Goal: Information Seeking & Learning: Learn about a topic

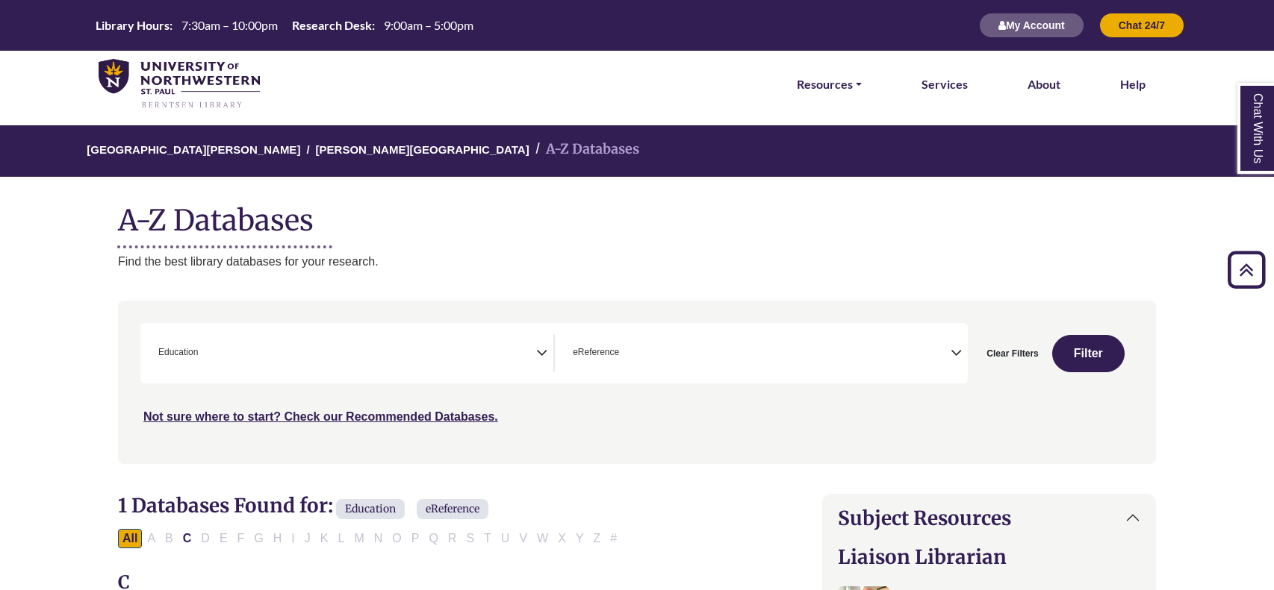
select select "*****"
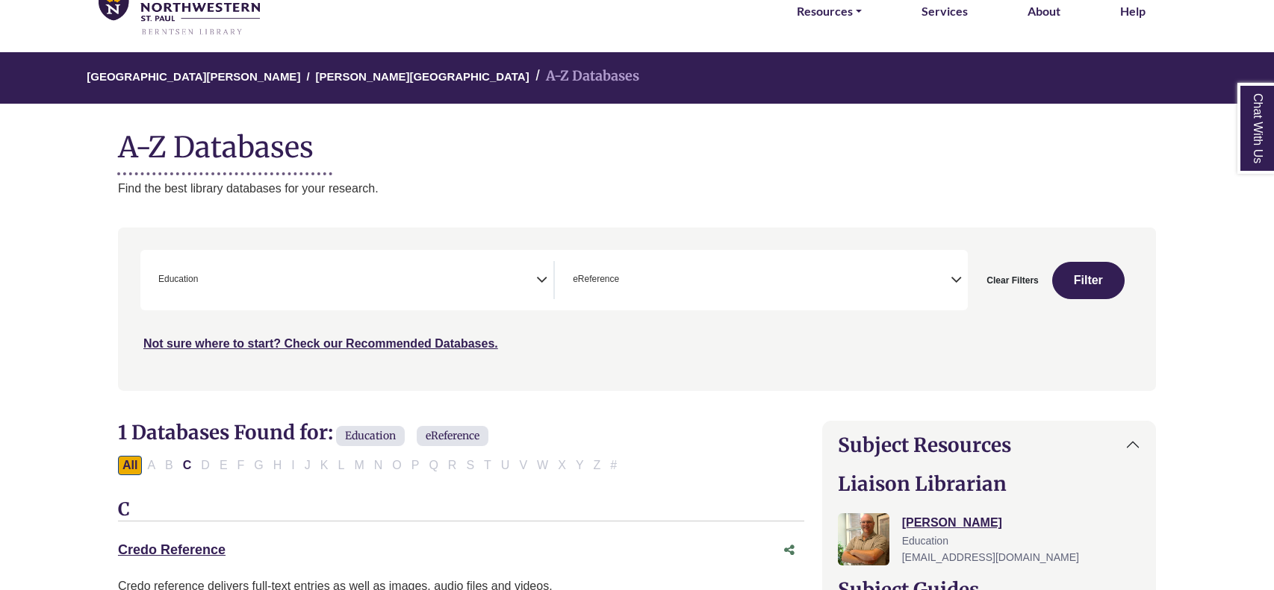
scroll to position [79, 0]
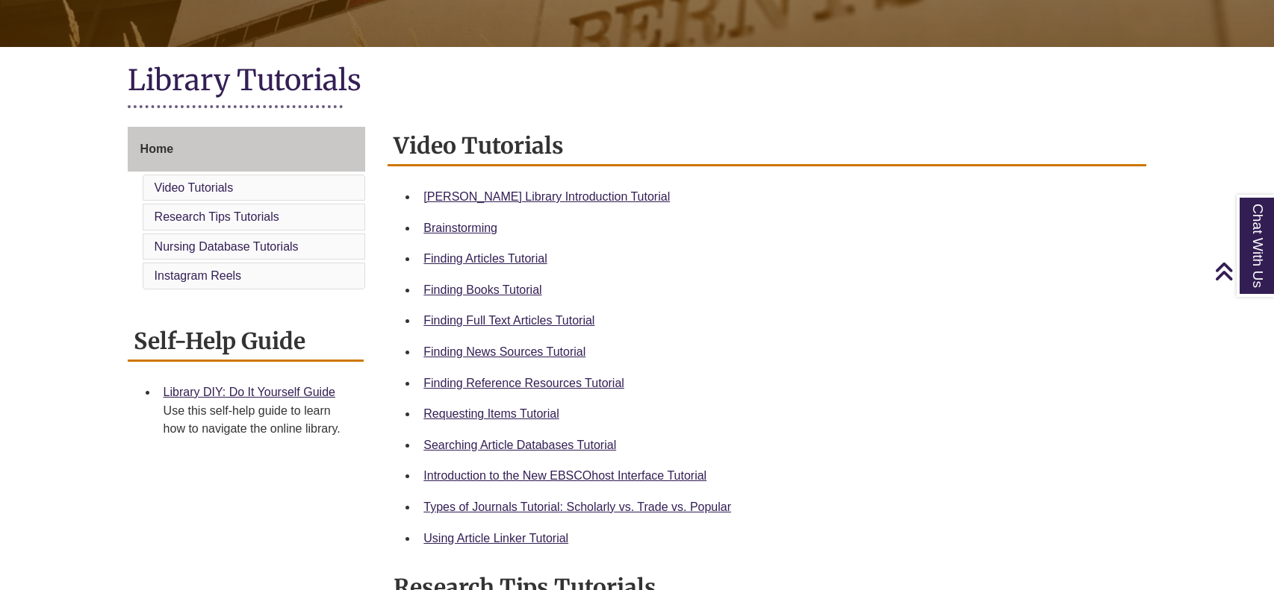
scroll to position [296, 0]
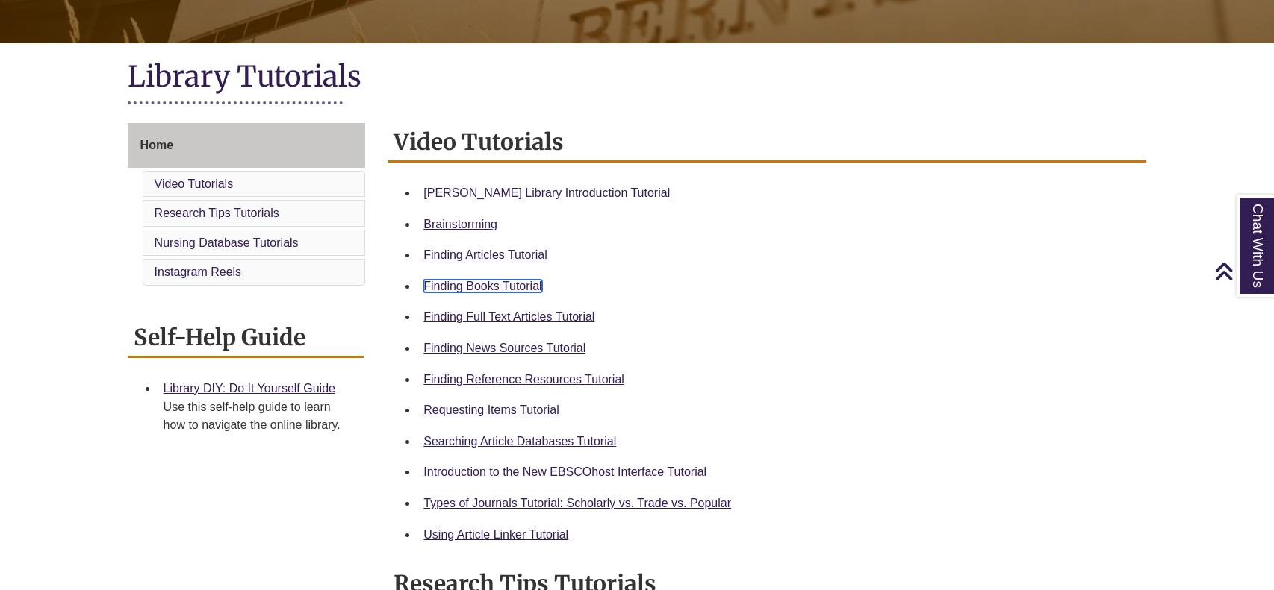
click at [513, 285] on link "Finding Books Tutorial" at bounding box center [482, 286] width 118 height 13
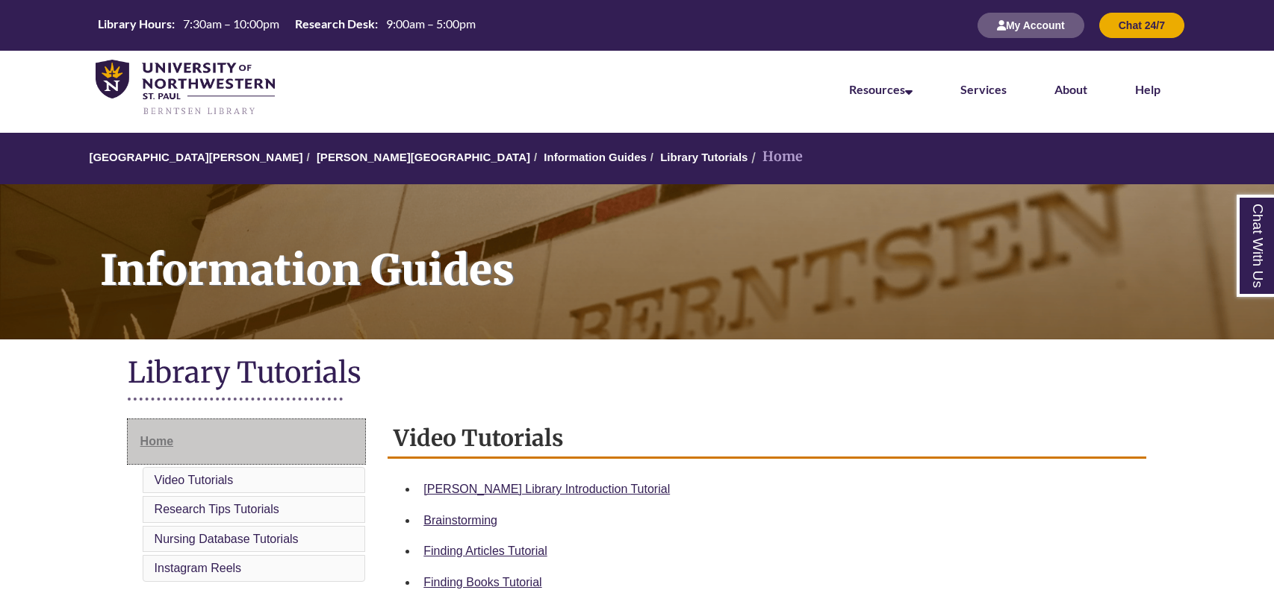
click at [193, 438] on link "Home" at bounding box center [247, 442] width 238 height 45
click at [358, 158] on link "[PERSON_NAME][GEOGRAPHIC_DATA]" at bounding box center [424, 157] width 214 height 13
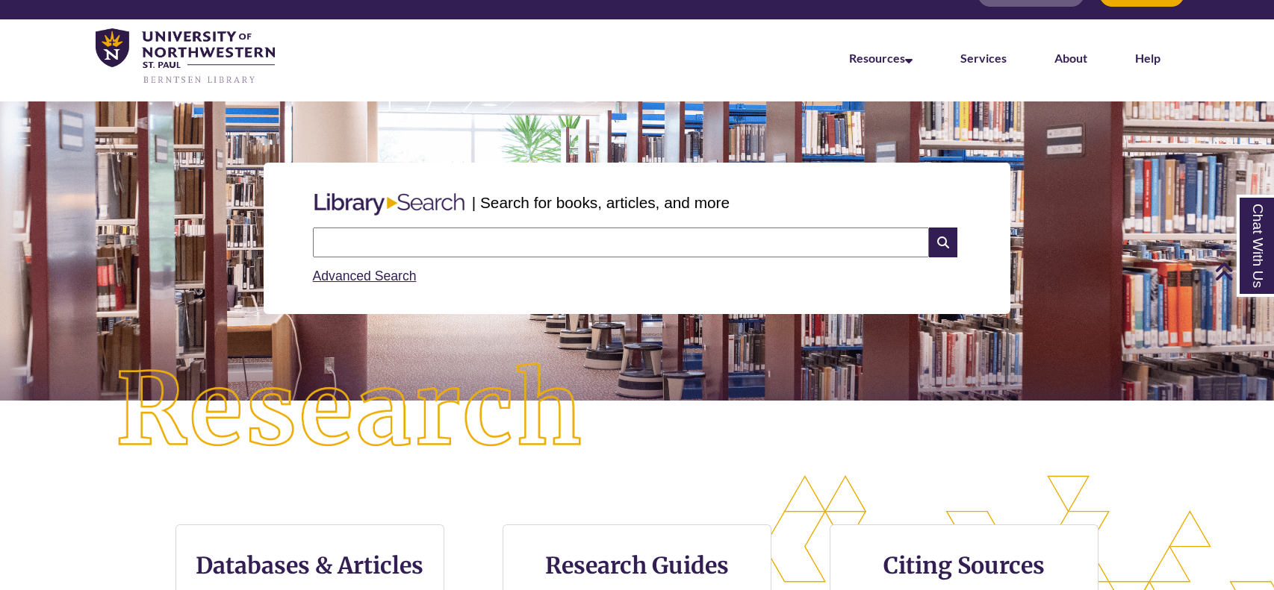
scroll to position [24, 0]
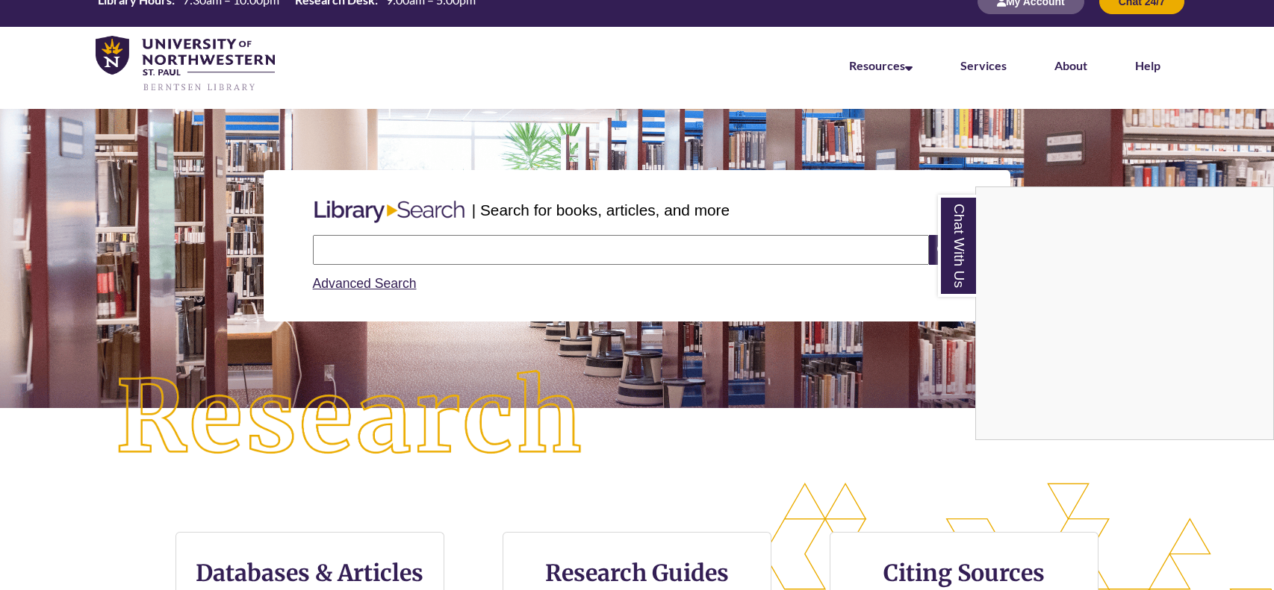
click at [431, 247] on div "Chat With Us" at bounding box center [637, 295] width 1274 height 590
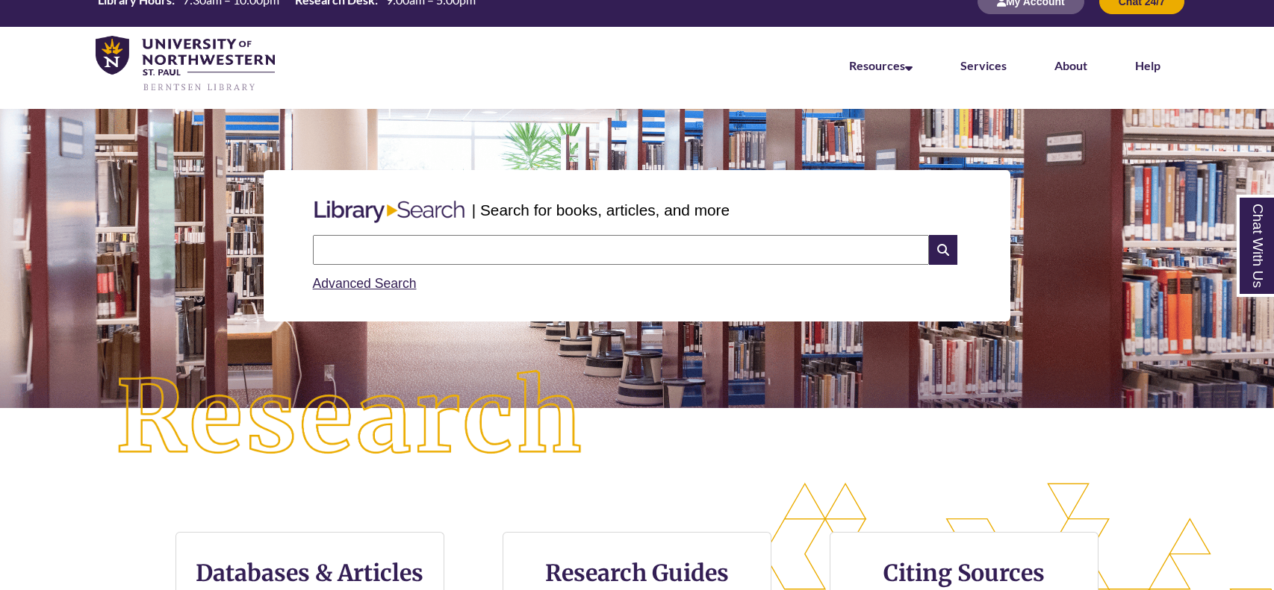
click at [431, 247] on input "text" at bounding box center [621, 250] width 616 height 30
type input "**********"
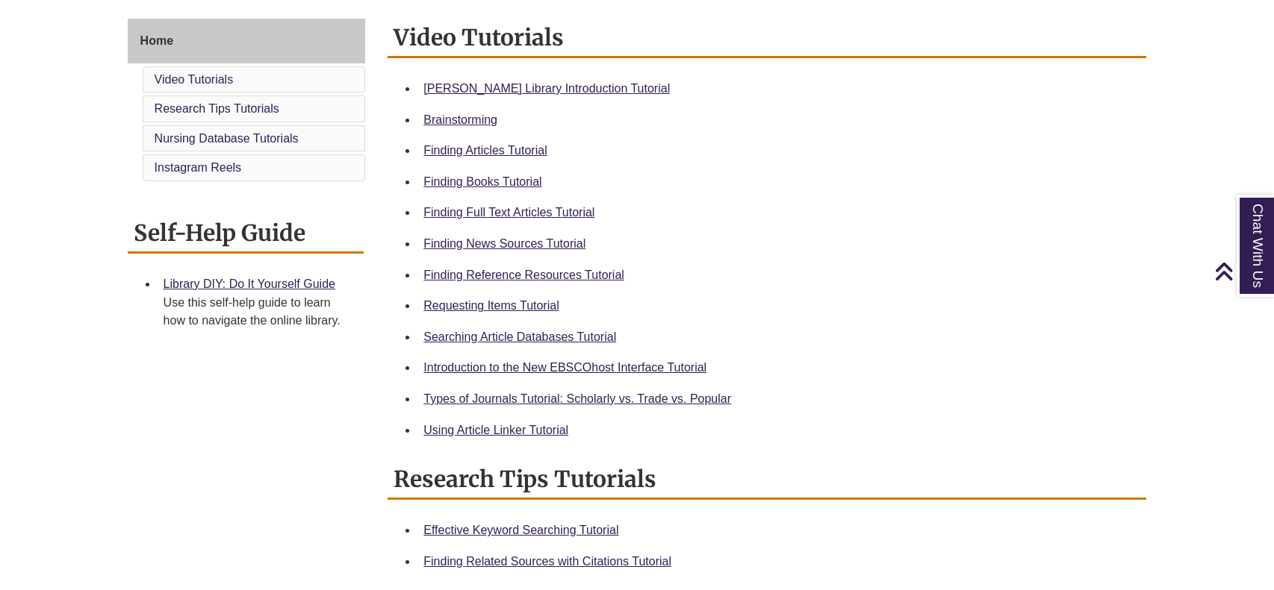
scroll to position [403, 0]
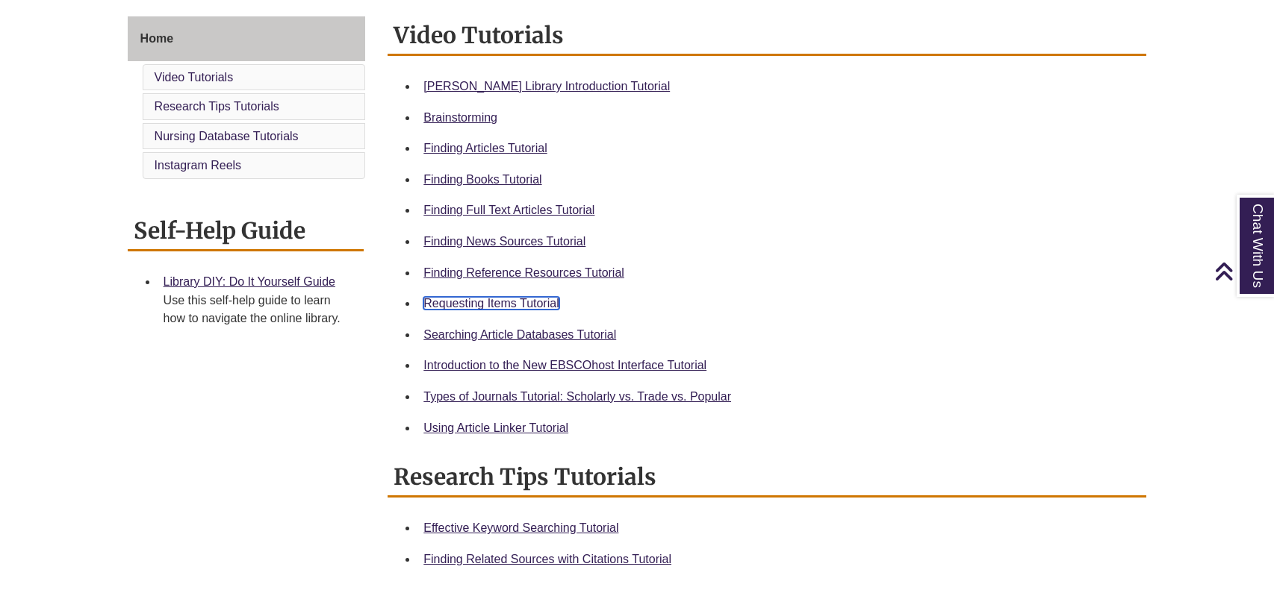
click at [520, 308] on link "Requesting Items Tutorial" at bounding box center [490, 303] width 135 height 13
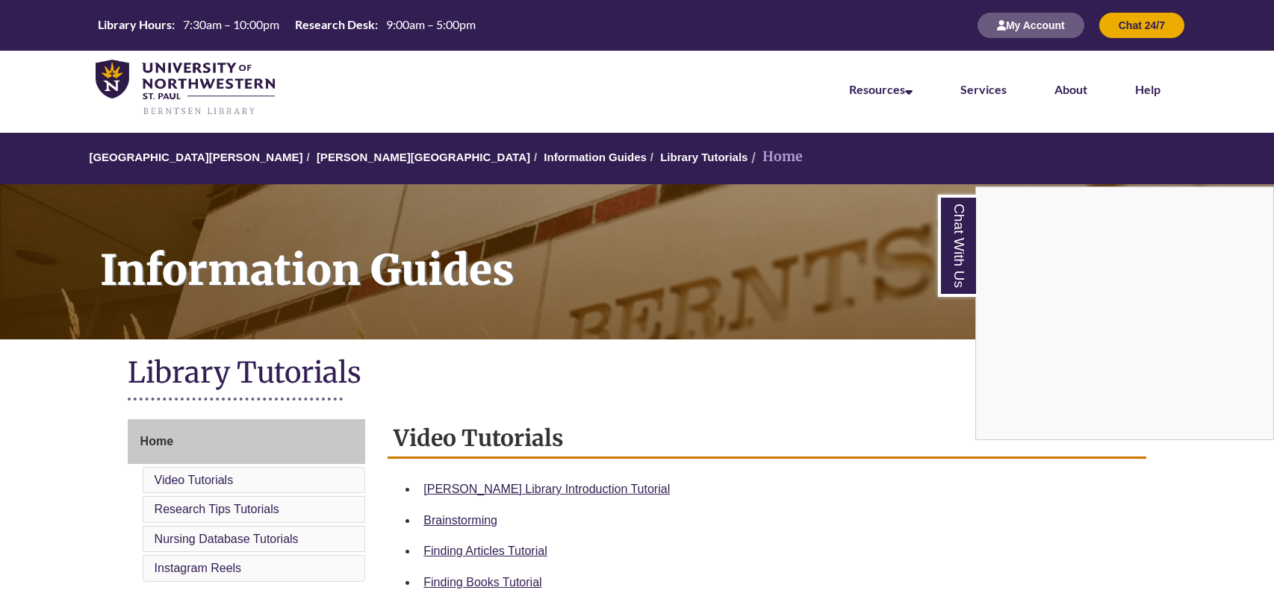
scroll to position [504, 0]
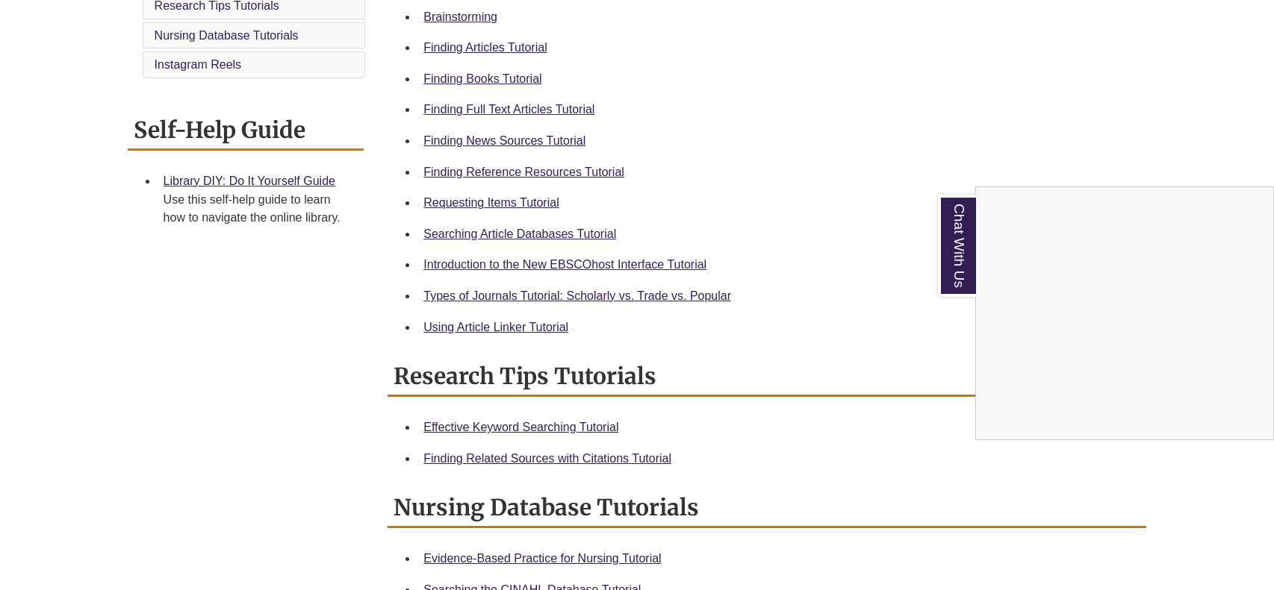
click at [590, 292] on div "Chat With Us" at bounding box center [637, 295] width 1274 height 590
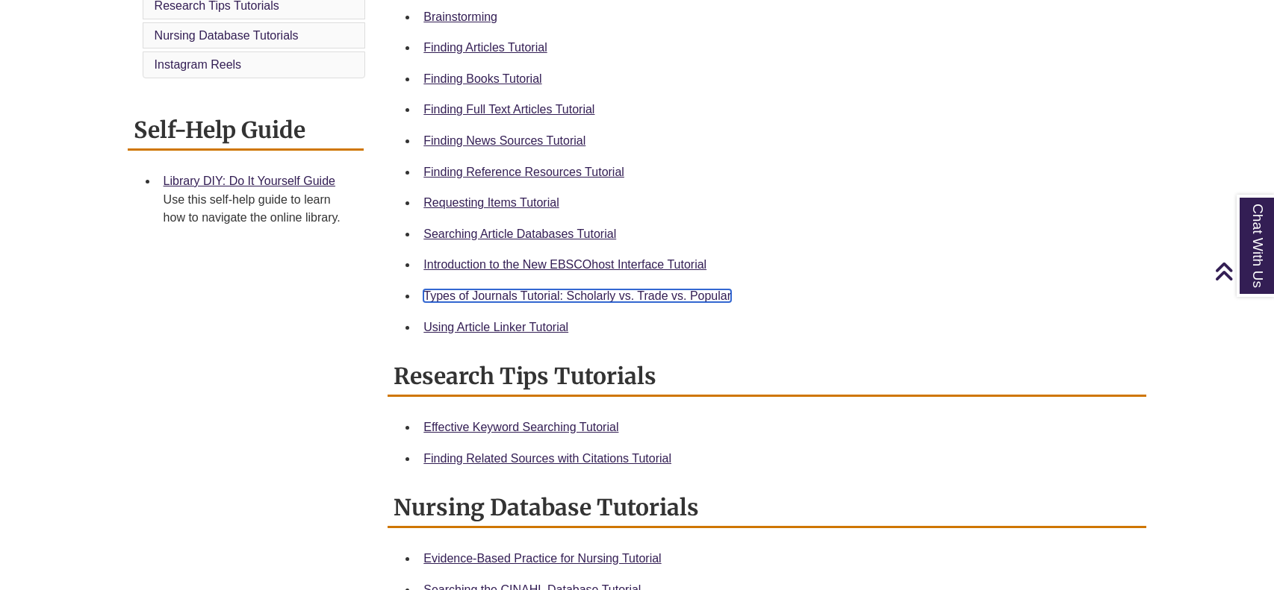
click at [588, 293] on link "Types of Journals Tutorial: Scholarly vs. Trade vs. Popular" at bounding box center [577, 296] width 308 height 13
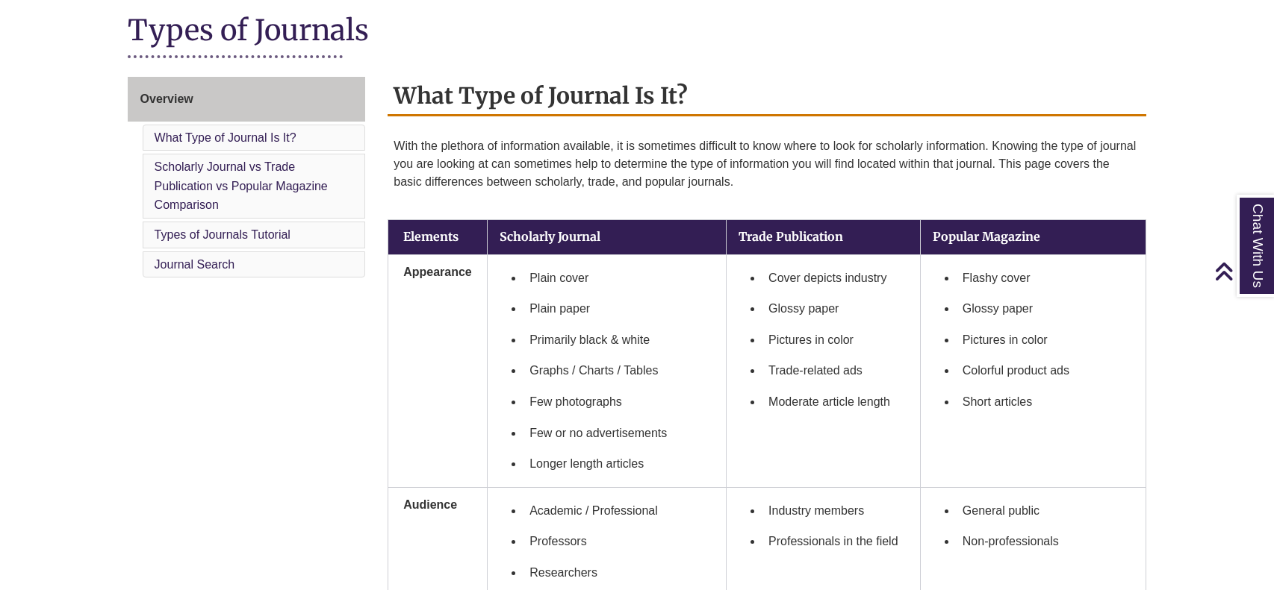
scroll to position [345, 0]
